Goal: Transaction & Acquisition: Purchase product/service

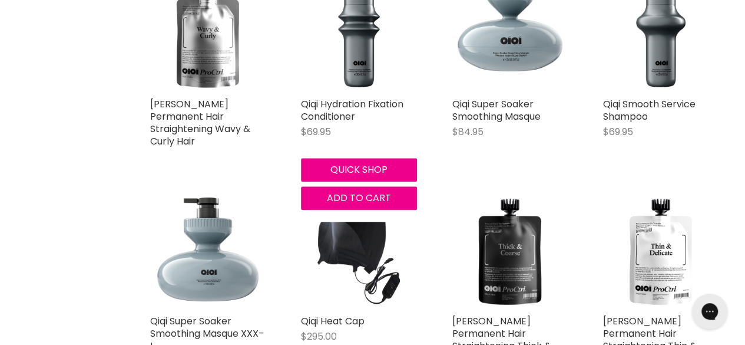
scroll to position [668, 0]
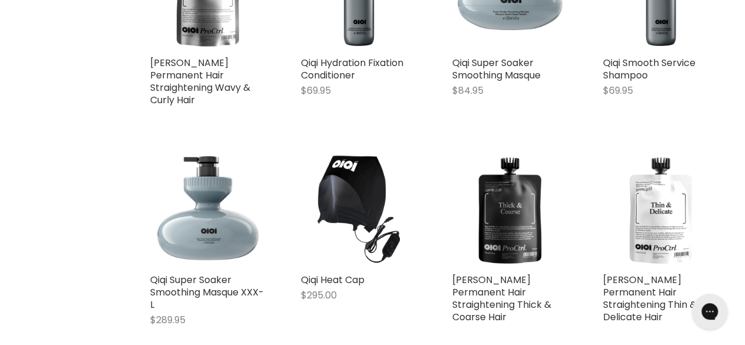
click at [651, 194] on img "Main content" at bounding box center [660, 209] width 115 height 115
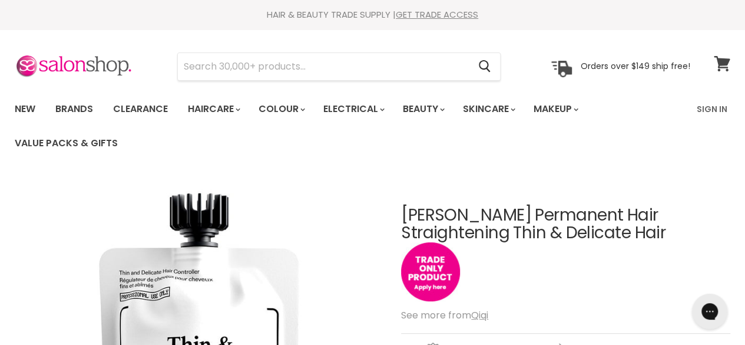
click at [724, 67] on icon at bounding box center [722, 63] width 16 height 15
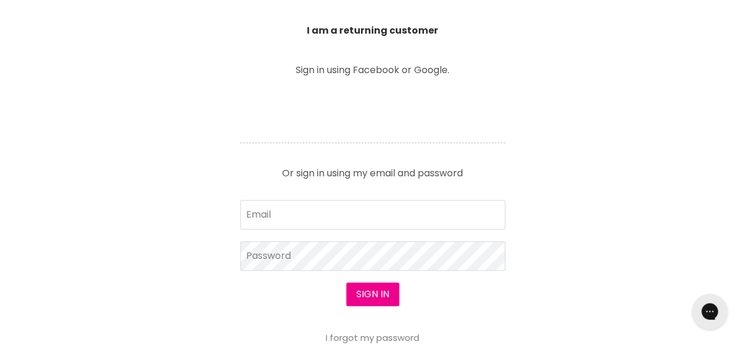
scroll to position [448, 0]
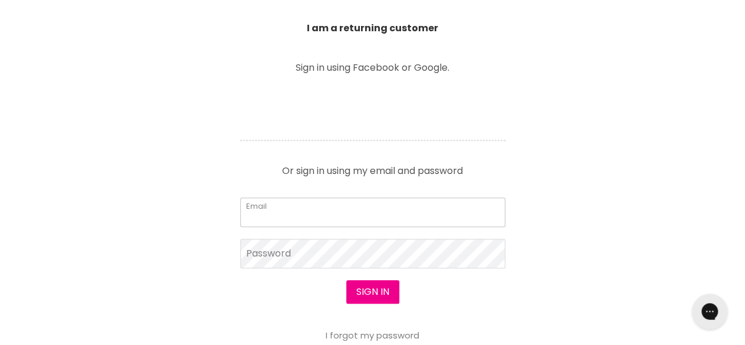
click at [457, 208] on input "Email" at bounding box center [372, 211] width 265 height 29
type input "k.aatelynn@hotmail.com"
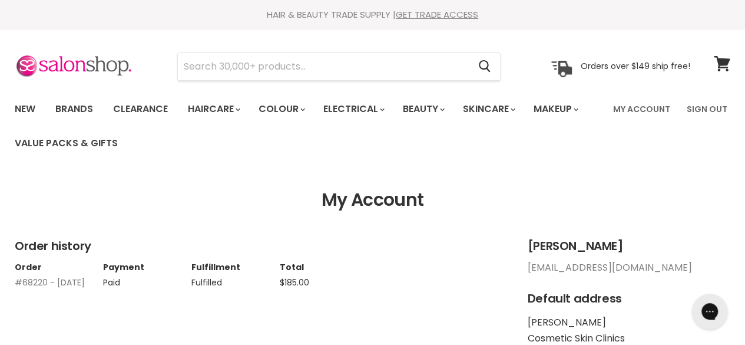
click at [57, 282] on link "#68220 - 15 Jul, 2024" at bounding box center [50, 282] width 70 height 12
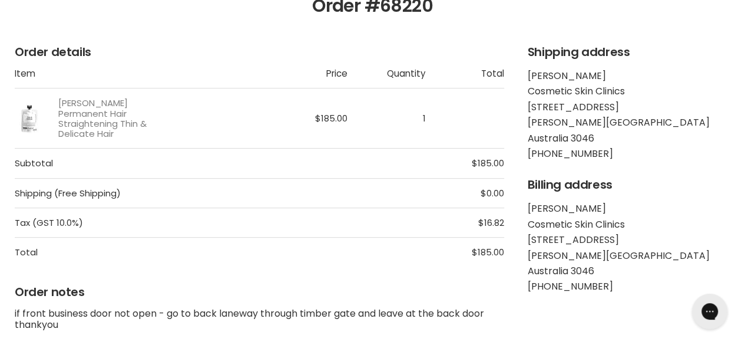
click at [31, 115] on img "Main content" at bounding box center [29, 118] width 29 height 29
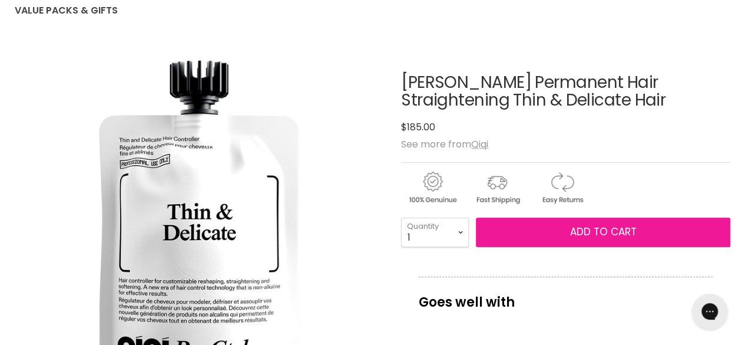
click at [600, 234] on span "Add to cart" at bounding box center [603, 231] width 67 height 14
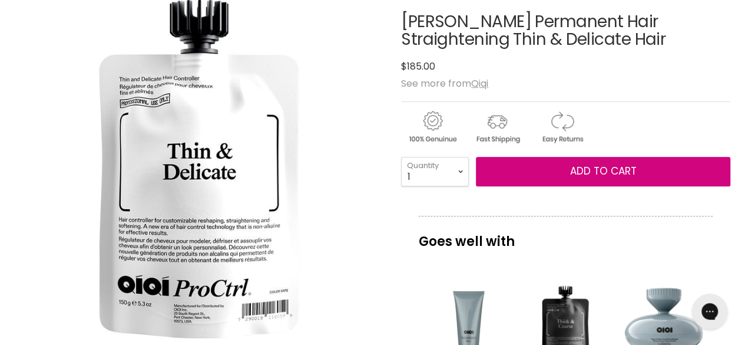
scroll to position [194, 0]
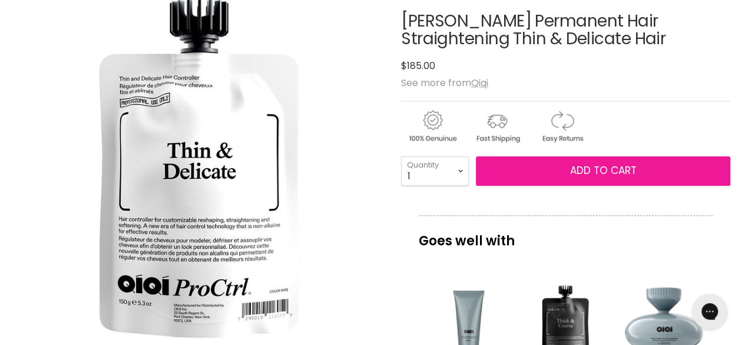
click at [587, 174] on span "Add to cart" at bounding box center [603, 170] width 67 height 14
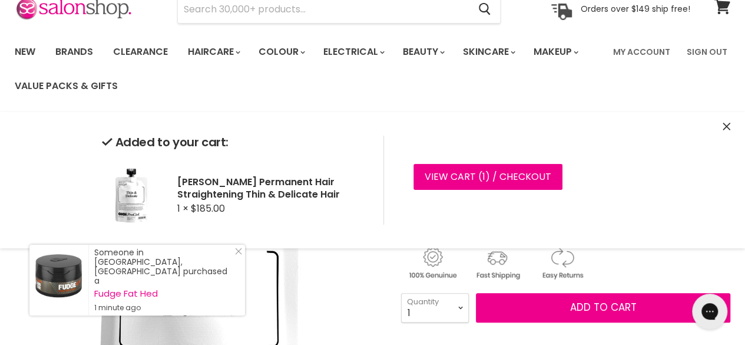
scroll to position [47, 0]
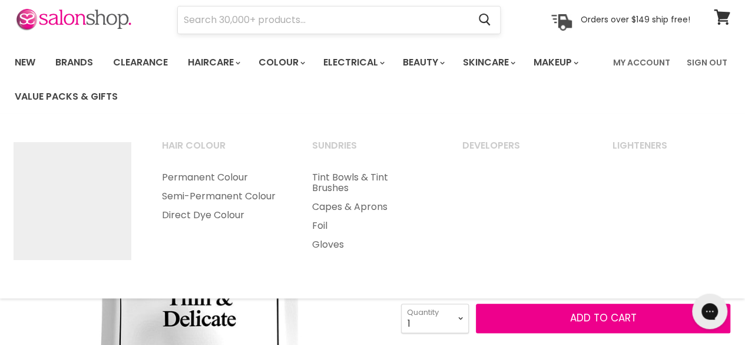
click at [245, 22] on input "Search" at bounding box center [323, 19] width 291 height 27
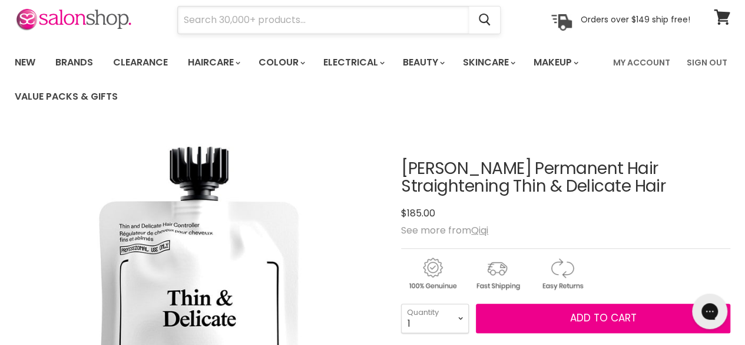
click at [245, 22] on input "Search" at bounding box center [323, 19] width 291 height 27
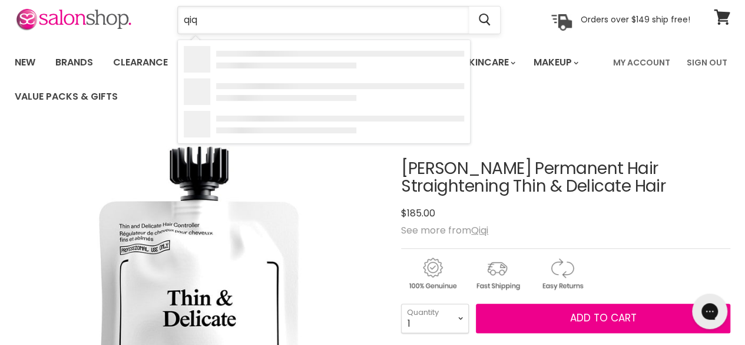
type input "qiqi"
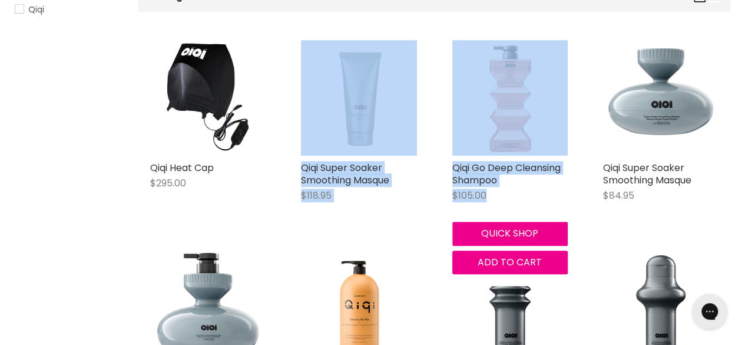
drag, startPoint x: 0, startPoint y: 0, endPoint x: 445, endPoint y: 214, distance: 493.4
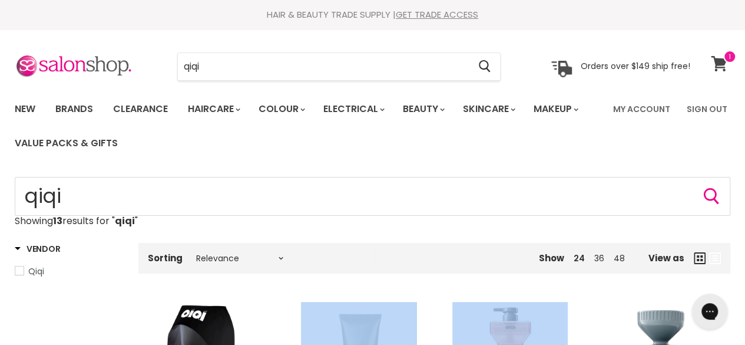
click at [719, 61] on icon at bounding box center [719, 63] width 16 height 15
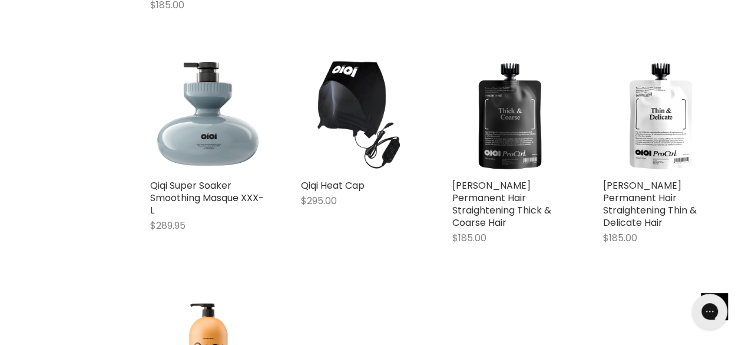
scroll to position [778, 0]
